Goal: Complete application form

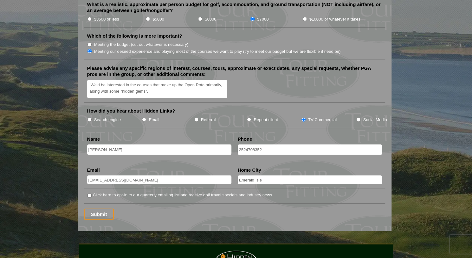
scroll to position [759, 0]
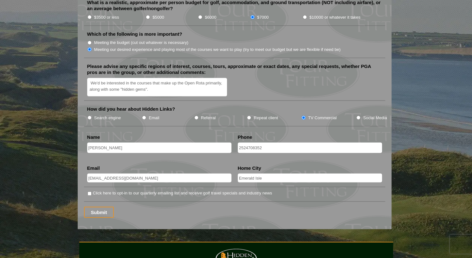
click at [89, 192] on input "Click here to opt-in to our quarterly emailing list and receive golf travel spe…" at bounding box center [89, 194] width 4 height 4
checkbox input "true"
click at [100, 207] on input "Submit" at bounding box center [99, 212] width 30 height 11
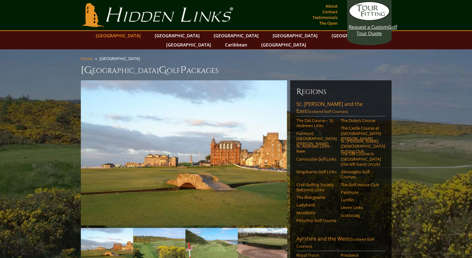
click at [139, 35] on link "[GEOGRAPHIC_DATA]" at bounding box center [117, 35] width 51 height 9
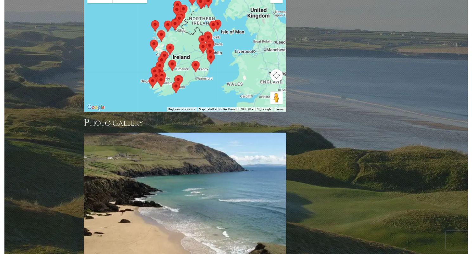
scroll to position [590, 0]
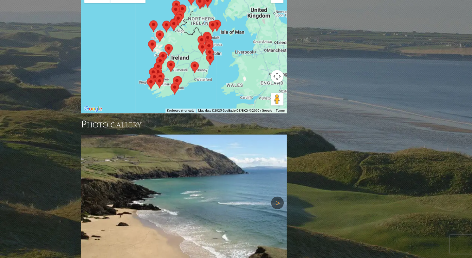
click at [279, 197] on link "Next" at bounding box center [277, 203] width 13 height 13
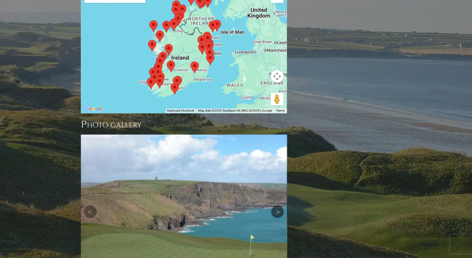
click at [279, 166] on img at bounding box center [184, 212] width 206 height 155
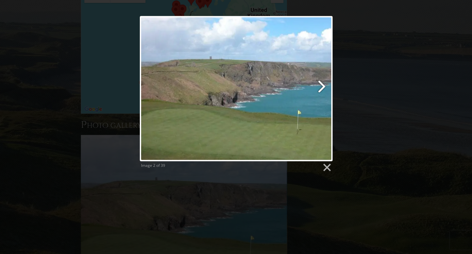
click at [322, 84] on link at bounding box center [270, 88] width 123 height 145
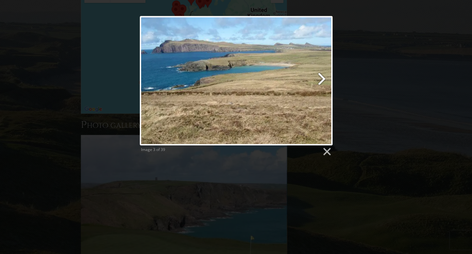
click at [322, 76] on link at bounding box center [270, 80] width 123 height 129
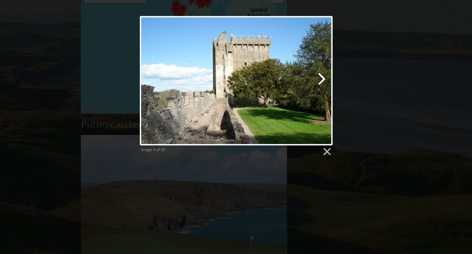
click at [322, 76] on link at bounding box center [270, 80] width 123 height 129
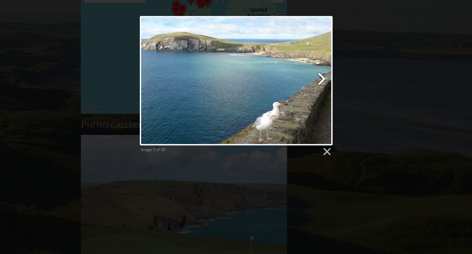
click at [322, 76] on link at bounding box center [270, 80] width 123 height 129
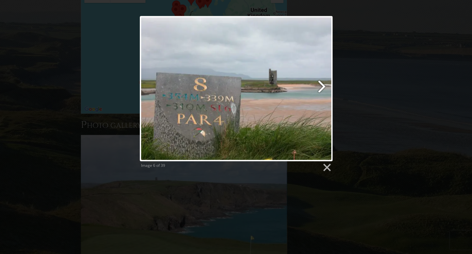
click at [321, 86] on link at bounding box center [270, 88] width 123 height 145
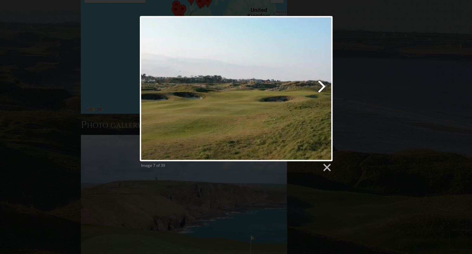
click at [321, 86] on link at bounding box center [270, 88] width 123 height 145
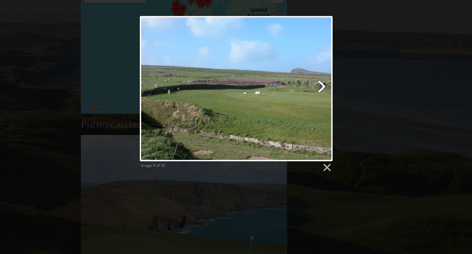
click at [321, 86] on link at bounding box center [270, 88] width 123 height 145
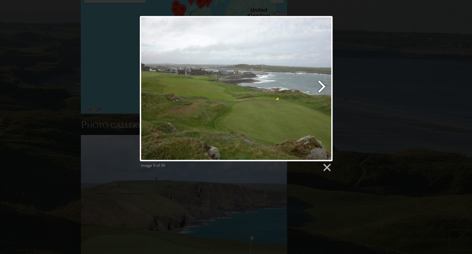
click at [321, 86] on link at bounding box center [270, 88] width 123 height 145
